Goal: Navigation & Orientation: Find specific page/section

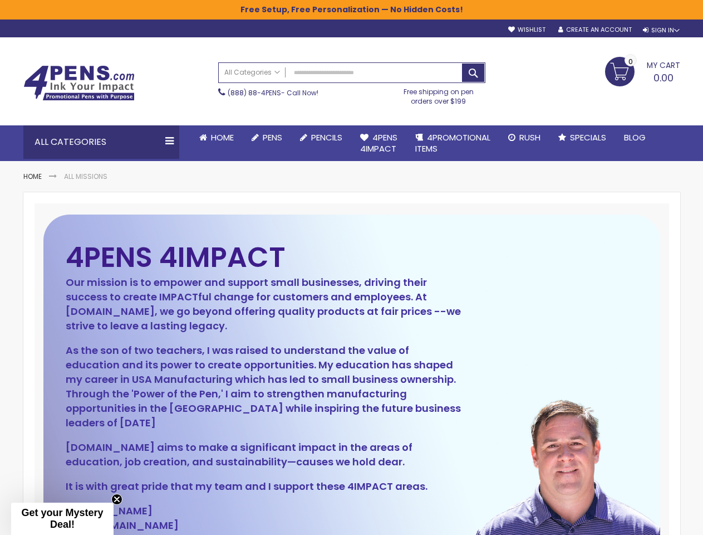
click at [351, 267] on div "4PENS 4IMPACT Our mission is to empower and support small businesses, driving t…" at bounding box center [264, 406] width 396 height 317
click at [660, 30] on div "Sign In" at bounding box center [661, 30] width 37 height 8
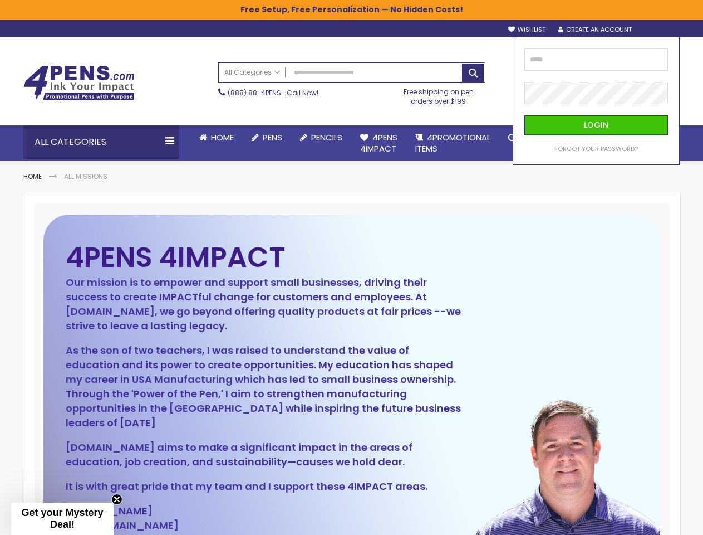
click at [283, 110] on div "Search All Categories All Categories Pens Plastic Pens Metal Pens Grip Pens Las…" at bounding box center [351, 84] width 267 height 54
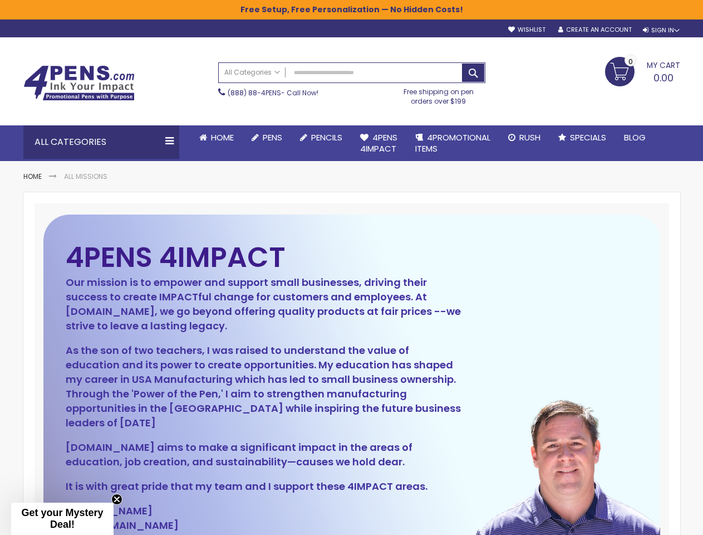
click at [286, 124] on div "Toggle Nav Search All Categories All Categories Pens Plastic Pens Metal Pens Gr…" at bounding box center [352, 80] width 668 height 87
click at [101, 142] on div "All Categories" at bounding box center [101, 141] width 156 height 33
